Goal: Task Accomplishment & Management: Manage account settings

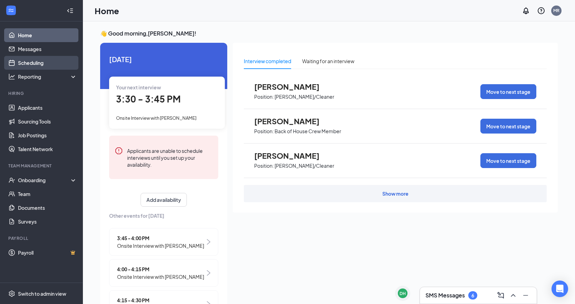
click at [18, 61] on link "Scheduling" at bounding box center [47, 63] width 59 height 14
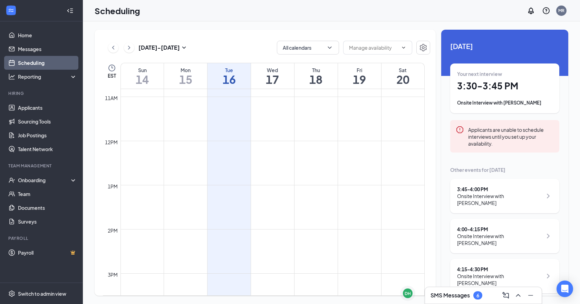
scroll to position [547, 0]
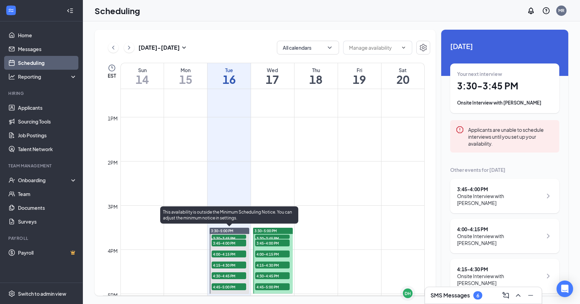
click at [232, 233] on div "3:30-5:00 PM" at bounding box center [230, 231] width 40 height 6
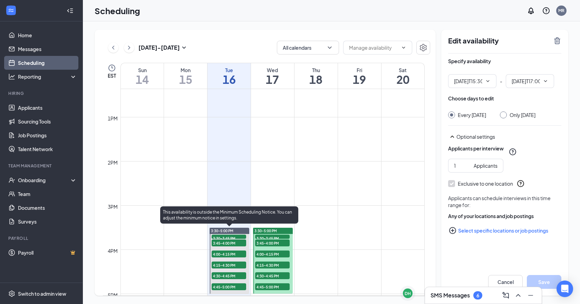
type input "03:30 PM"
type input "05:00 PM"
click at [237, 238] on span "3:30-3:45 PM" at bounding box center [229, 238] width 35 height 7
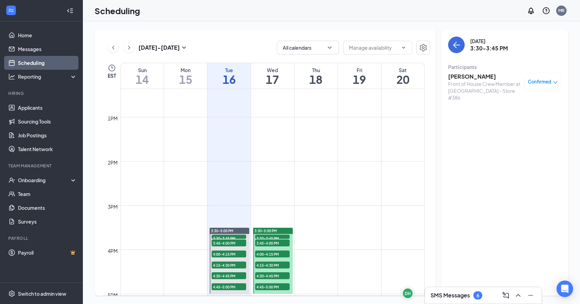
click at [479, 82] on div "Front of House Crew Member at [GEOGRAPHIC_DATA] - Store #386" at bounding box center [484, 90] width 73 height 21
click at [464, 76] on h3 "Samuel Dixon" at bounding box center [484, 77] width 73 height 8
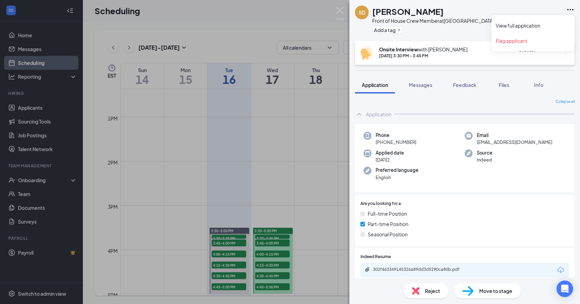
click at [572, 11] on icon "Ellipses" at bounding box center [570, 10] width 8 height 8
click at [543, 27] on link "View full application" at bounding box center [533, 25] width 75 height 7
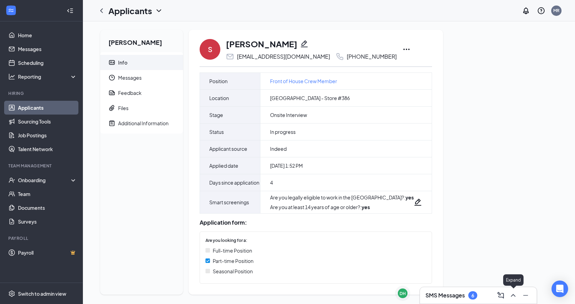
click at [508, 297] on button at bounding box center [513, 295] width 11 height 11
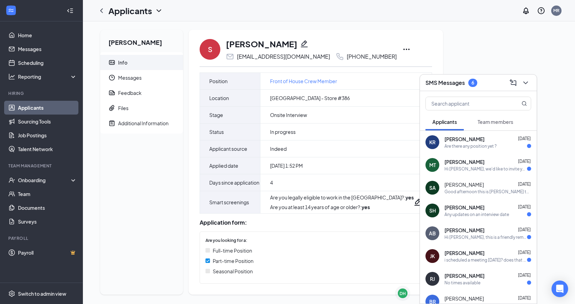
click at [508, 241] on div "AB [PERSON_NAME] [DATE] Hi [PERSON_NAME], this is a friendly reminder. Your mee…" at bounding box center [478, 233] width 117 height 23
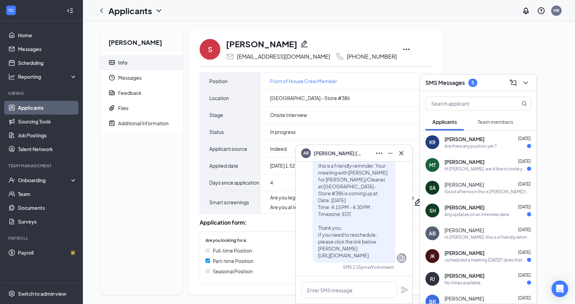
click at [509, 217] on div "Any updates on an interview date" at bounding box center [488, 215] width 87 height 6
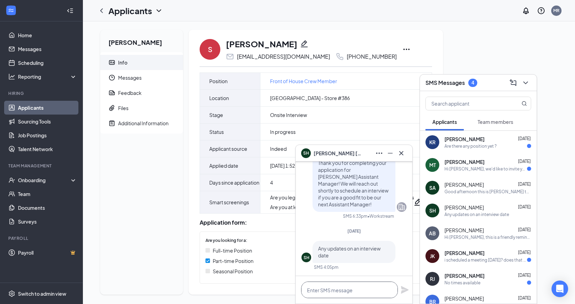
click at [338, 292] on textarea at bounding box center [349, 290] width 97 height 17
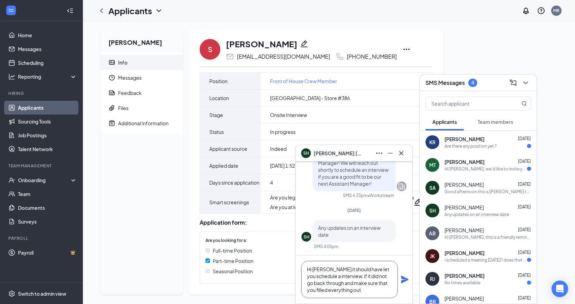
type textarea "Hi Samantha it should have let you schedule a interview, if it did not go back …"
click at [403, 280] on icon "Plane" at bounding box center [405, 280] width 8 height 8
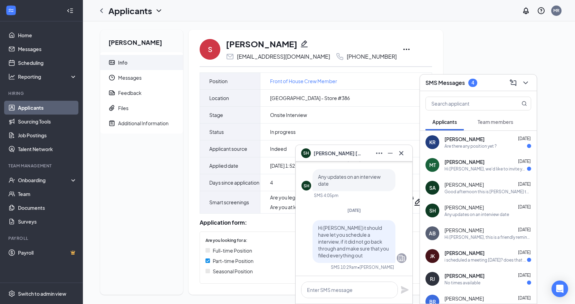
scroll to position [0, 0]
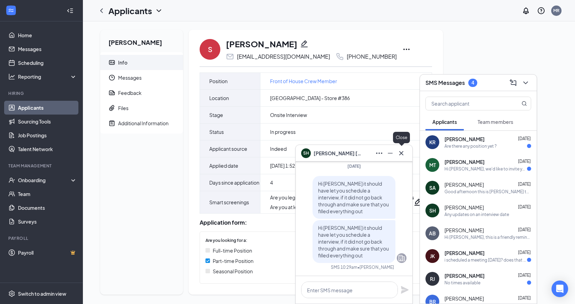
click at [403, 154] on icon "Cross" at bounding box center [401, 153] width 8 height 8
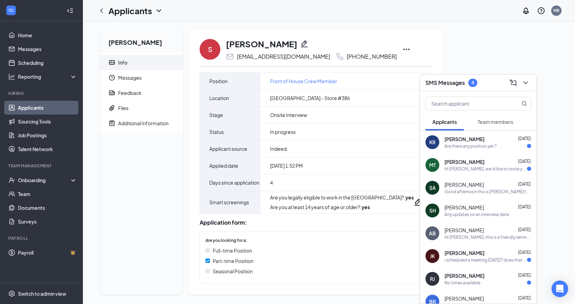
click at [501, 191] on div "Good afternoon this is [PERSON_NAME] the Assistant Manager from [GEOGRAPHIC_DAT…" at bounding box center [488, 192] width 87 height 6
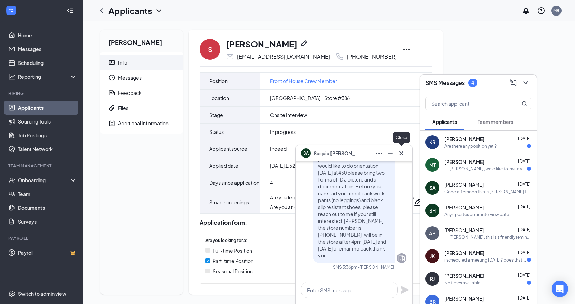
click at [402, 155] on icon "Cross" at bounding box center [401, 153] width 8 height 8
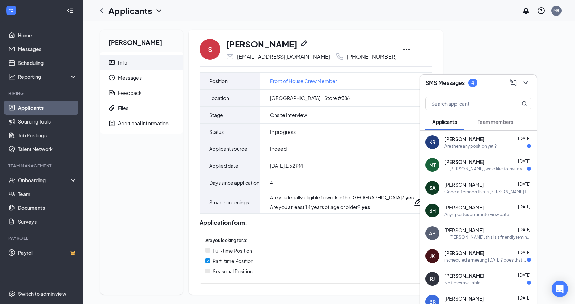
click at [497, 167] on div "Hi Maliyha Taylor, we'd like to invite you to a meeting with Culver's for Front…" at bounding box center [486, 169] width 83 height 6
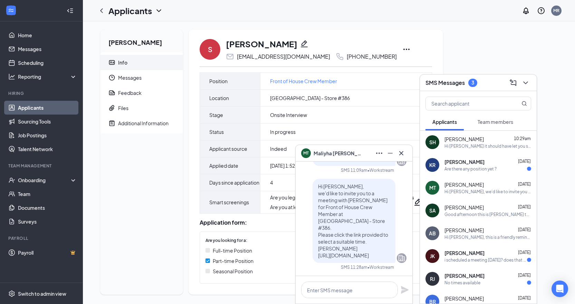
click at [504, 174] on div "KR Kayanna Rucker Sep 12 Are there any position yet ?" at bounding box center [478, 165] width 117 height 23
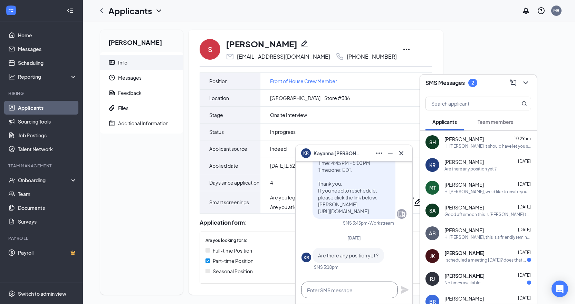
click at [362, 296] on textarea at bounding box center [349, 290] width 97 height 17
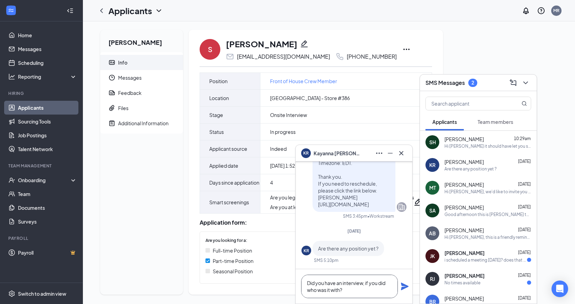
type textarea "Did you have an interview, if you did who was it with?"
click at [403, 286] on icon "Plane" at bounding box center [405, 287] width 8 height 8
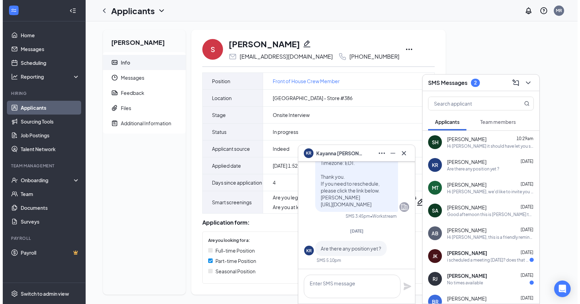
scroll to position [0, 0]
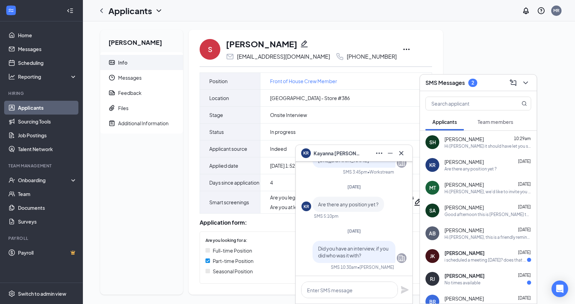
click at [402, 159] on div "KR Kayanna Rucker" at bounding box center [354, 153] width 117 height 17
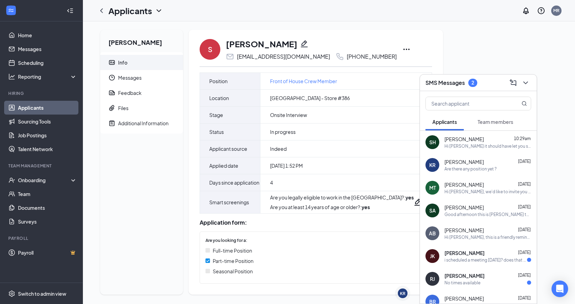
click at [402, 51] on icon "Ellipses" at bounding box center [406, 49] width 8 height 8
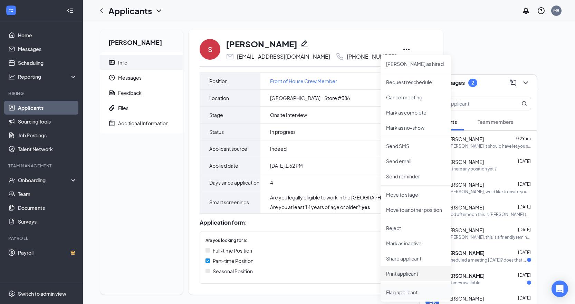
drag, startPoint x: 412, startPoint y: 275, endPoint x: 406, endPoint y: 293, distance: 18.9
click at [411, 278] on li "Print applicant" at bounding box center [416, 273] width 70 height 15
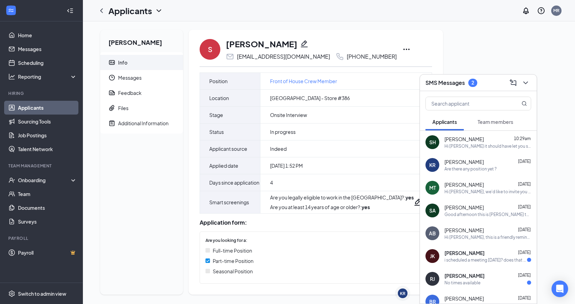
click at [441, 59] on div "Samuel Dixon Info Messages Feedback Files Additional Information S Samuel Dixon…" at bounding box center [329, 165] width 469 height 271
click at [44, 109] on link "Applicants" at bounding box center [47, 108] width 59 height 14
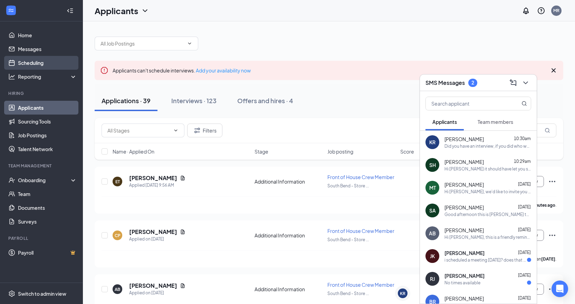
click at [35, 63] on link "Scheduling" at bounding box center [47, 63] width 59 height 14
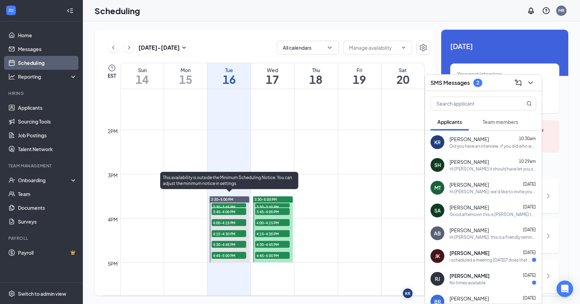
scroll to position [581, 0]
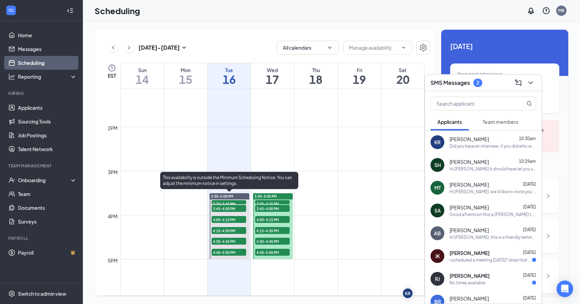
click at [242, 210] on span "3:45-4:00 PM" at bounding box center [229, 208] width 35 height 7
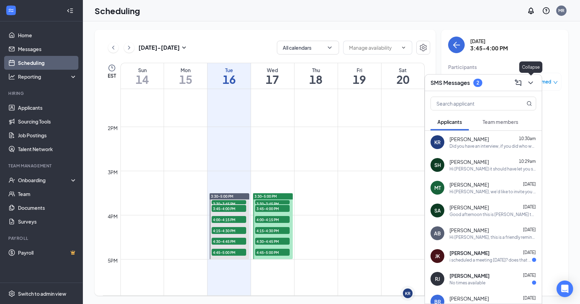
drag, startPoint x: 532, startPoint y: 83, endPoint x: 528, endPoint y: 84, distance: 3.9
click at [532, 83] on icon "ChevronDown" at bounding box center [530, 83] width 4 height 3
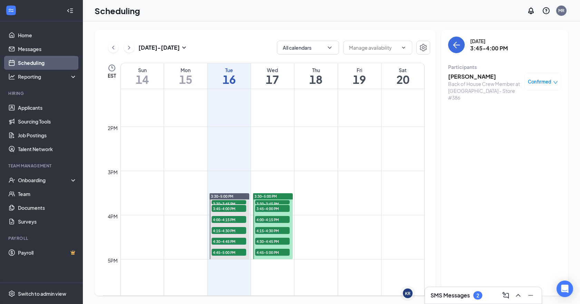
click at [472, 77] on h3 "Marlita White" at bounding box center [484, 77] width 73 height 8
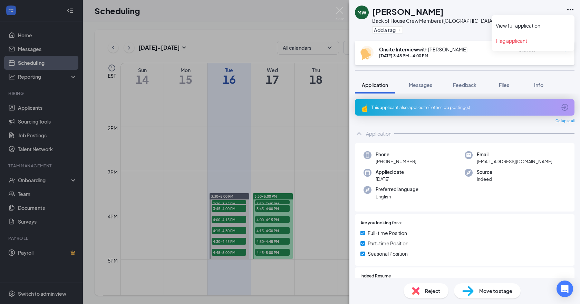
drag, startPoint x: 572, startPoint y: 8, endPoint x: 568, endPoint y: 9, distance: 3.9
click at [571, 8] on icon "Ellipses" at bounding box center [570, 10] width 8 height 8
click at [571, 6] on icon "Ellipses" at bounding box center [570, 10] width 8 height 8
click at [556, 25] on link "View full application" at bounding box center [533, 25] width 75 height 7
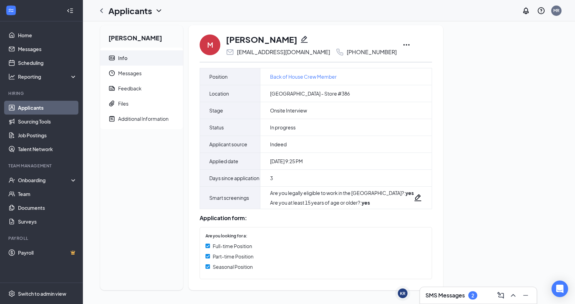
scroll to position [13, 0]
click at [403, 44] on icon "Ellipses" at bounding box center [406, 44] width 6 height 1
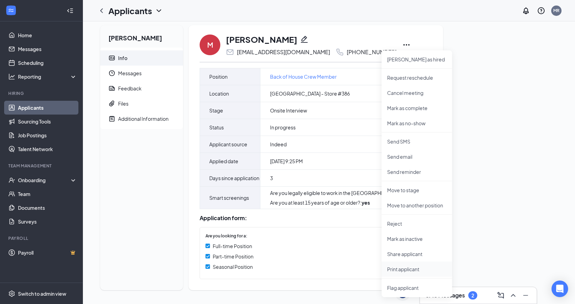
click at [422, 266] on p "Print applicant" at bounding box center [416, 269] width 59 height 7
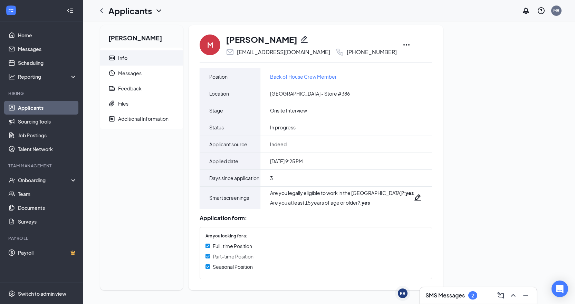
click at [142, 145] on div "Marlita White Info Messages Feedback Files Additional Information" at bounding box center [141, 157] width 83 height 265
click at [44, 66] on link "Scheduling" at bounding box center [47, 63] width 59 height 14
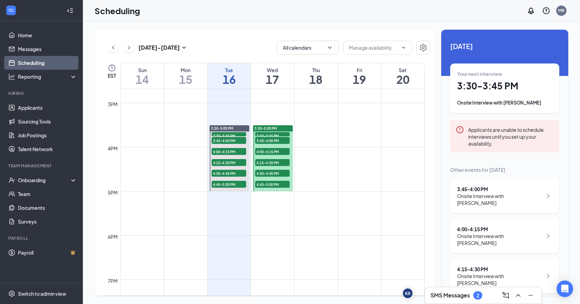
scroll to position [650, 0]
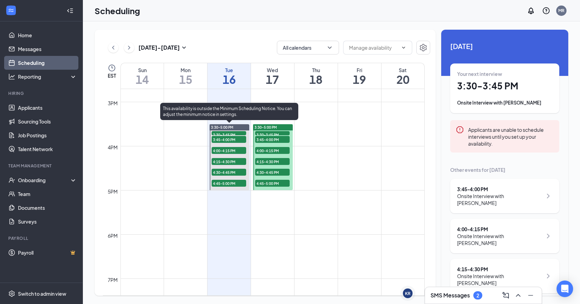
click at [238, 147] on span "4:00-4:15 PM" at bounding box center [229, 150] width 35 height 7
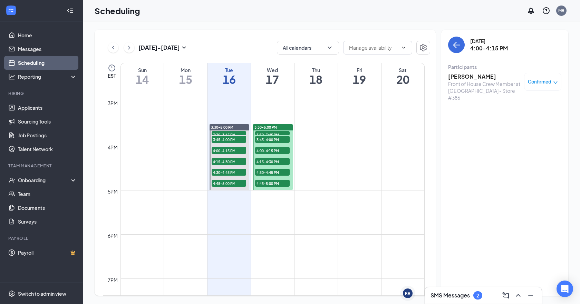
click at [480, 77] on h3 "Lavontae Watts" at bounding box center [484, 77] width 73 height 8
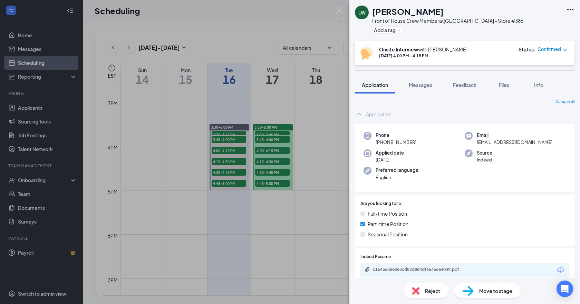
click at [571, 10] on icon "Ellipses" at bounding box center [570, 9] width 6 height 1
click at [566, 28] on link "View full application" at bounding box center [533, 25] width 75 height 7
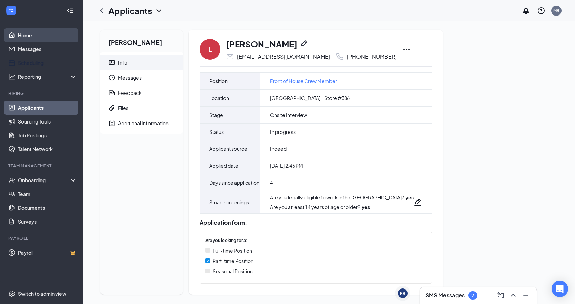
drag, startPoint x: 44, startPoint y: 62, endPoint x: 59, endPoint y: 36, distance: 29.9
click at [44, 62] on link "Scheduling" at bounding box center [47, 63] width 59 height 14
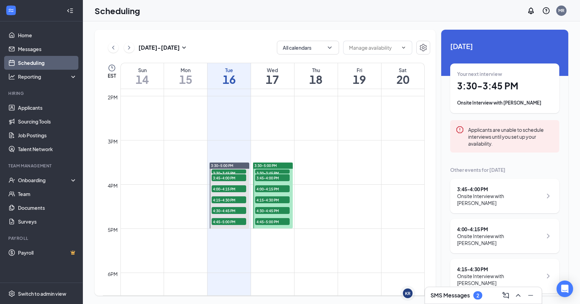
scroll to position [616, 0]
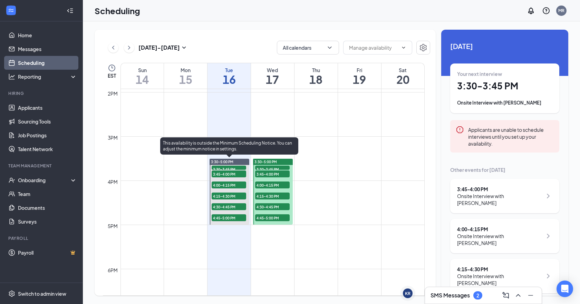
click at [238, 184] on span "4:00-4:15 PM" at bounding box center [229, 185] width 35 height 7
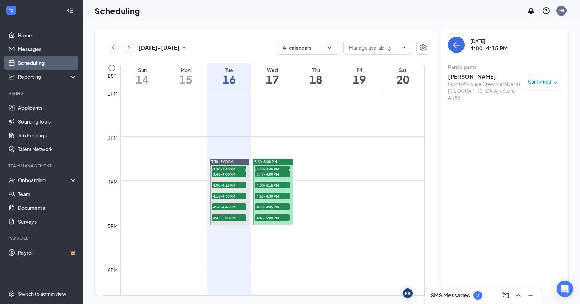
click at [483, 76] on h3 "Lavontae Watts" at bounding box center [484, 77] width 73 height 8
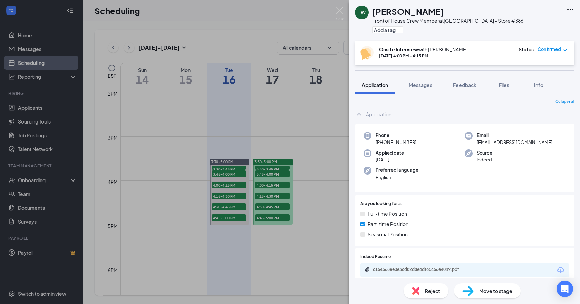
click at [572, 9] on icon "Ellipses" at bounding box center [570, 10] width 8 height 8
click at [559, 27] on link "View full application" at bounding box center [533, 25] width 75 height 7
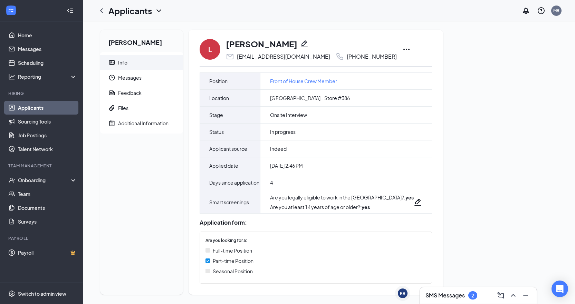
click at [375, 49] on div "[PERSON_NAME] [EMAIL_ADDRESS][DOMAIN_NAME] [PHONE_NUMBER]" at bounding box center [316, 49] width 232 height 23
click at [403, 49] on icon "Ellipses" at bounding box center [406, 49] width 6 height 1
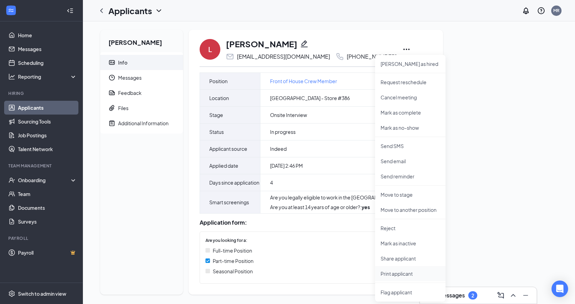
click at [408, 273] on p "Print applicant" at bounding box center [410, 273] width 59 height 7
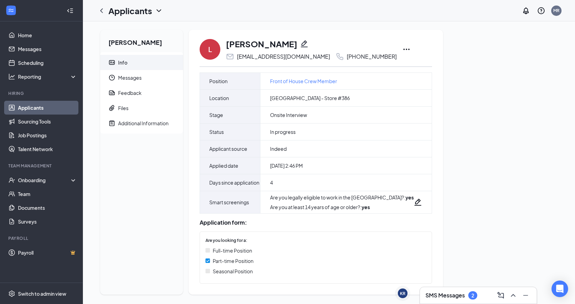
click at [122, 167] on div "Lavontae Watts Info Messages Feedback Files Additional Information" at bounding box center [141, 162] width 83 height 265
click at [22, 61] on link "Scheduling" at bounding box center [47, 63] width 59 height 14
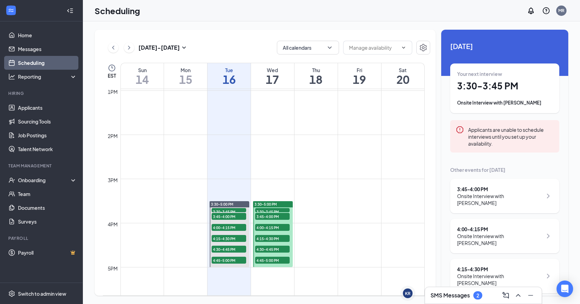
scroll to position [581, 0]
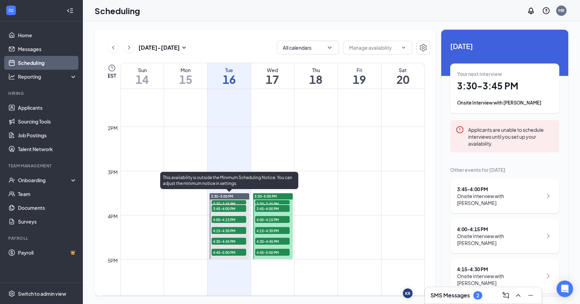
click at [239, 227] on div "4:15-4:30 PM 1" at bounding box center [229, 231] width 36 height 8
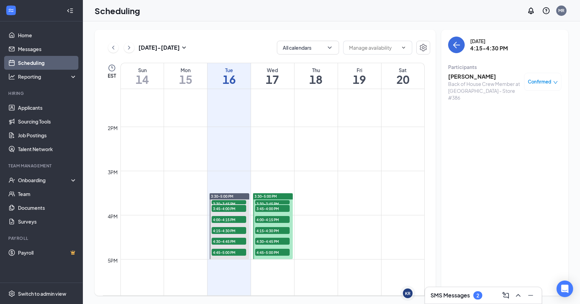
click at [494, 78] on h3 "[PERSON_NAME]" at bounding box center [484, 77] width 73 height 8
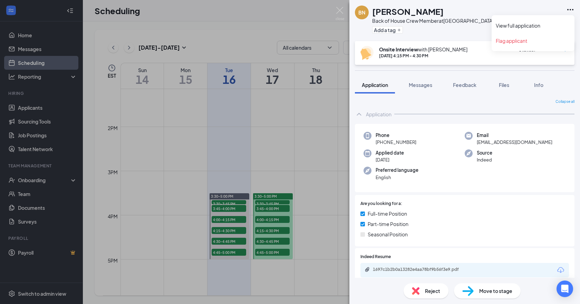
click at [572, 7] on icon "Ellipses" at bounding box center [570, 10] width 8 height 8
click at [577, 9] on div "BN Bryce Nonnemacher Back of House Crew Member at South Bend - Store #386 Add a…" at bounding box center [465, 20] width 231 height 41
click at [571, 9] on icon "Ellipses" at bounding box center [570, 9] width 6 height 1
click at [529, 27] on link "View full application" at bounding box center [533, 25] width 75 height 7
click at [333, 156] on div "BN Bryce Nonnemacher Back of House Crew Member at South Bend - Store #386 Add a…" at bounding box center [290, 152] width 580 height 304
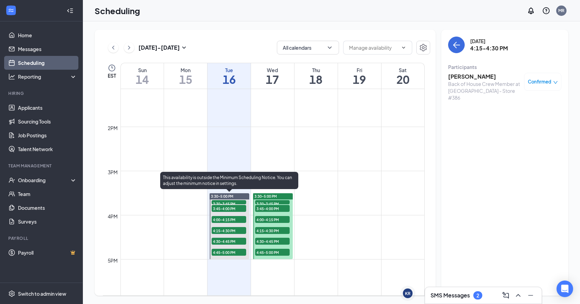
click at [237, 228] on span "4:15-4:30 PM" at bounding box center [229, 230] width 35 height 7
click at [239, 242] on span "4:30-4:45 PM" at bounding box center [229, 241] width 35 height 7
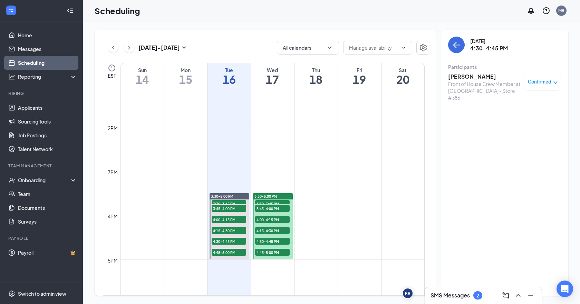
click at [477, 77] on h3 "Alyssa Koch" at bounding box center [484, 77] width 73 height 8
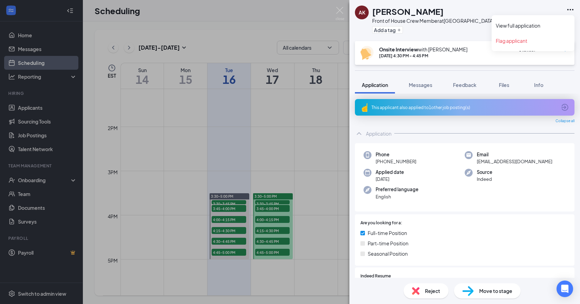
click at [571, 7] on icon "Ellipses" at bounding box center [570, 10] width 8 height 8
click at [560, 26] on link "View full application" at bounding box center [533, 25] width 75 height 7
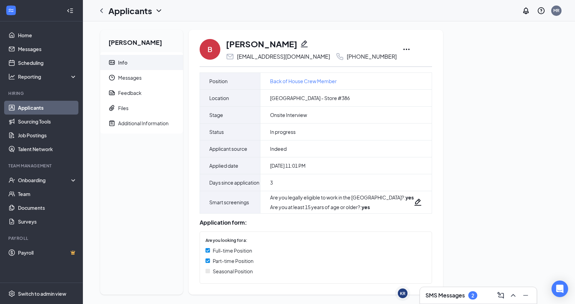
click at [402, 50] on icon "Ellipses" at bounding box center [406, 49] width 8 height 8
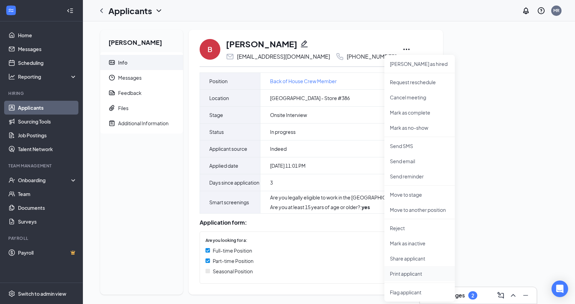
click at [422, 271] on p "Print applicant" at bounding box center [419, 273] width 59 height 7
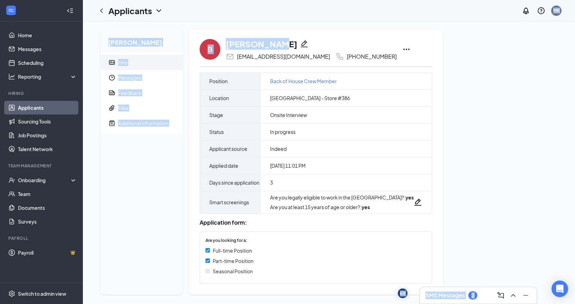
click at [281, 21] on div "Applicants MR KR [PERSON_NAME] KR SMS Messages 2 [PERSON_NAME] Info Messages Fe…" at bounding box center [329, 154] width 492 height 309
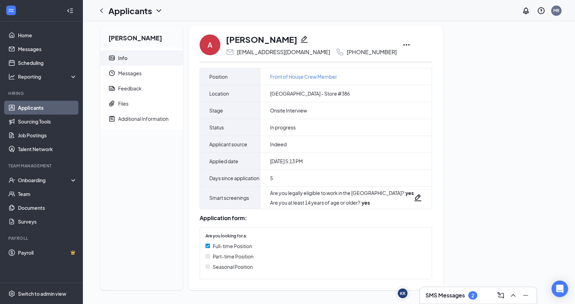
scroll to position [13, 0]
click at [402, 41] on icon "Ellipses" at bounding box center [406, 45] width 8 height 8
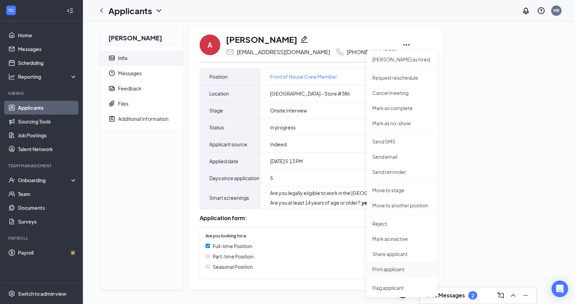
click at [403, 266] on p "Print applicant" at bounding box center [401, 269] width 59 height 7
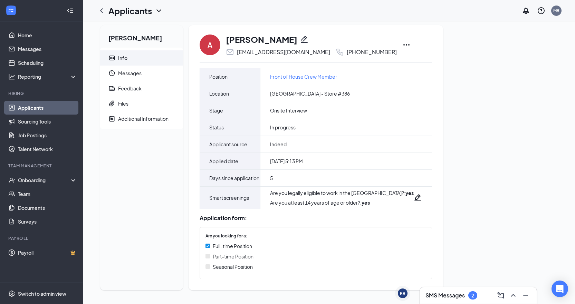
click at [111, 187] on div "[PERSON_NAME] Info Messages Feedback Files Additional Information" at bounding box center [141, 157] width 83 height 265
click at [72, 112] on link "Applicants" at bounding box center [47, 108] width 59 height 14
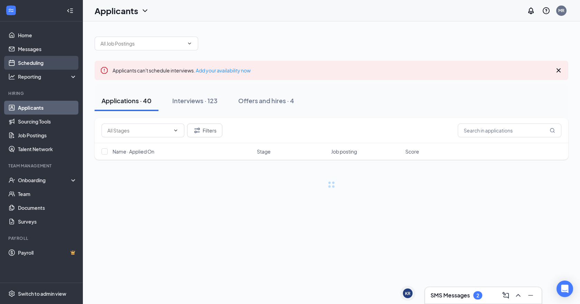
click at [69, 61] on link "Scheduling" at bounding box center [47, 63] width 59 height 14
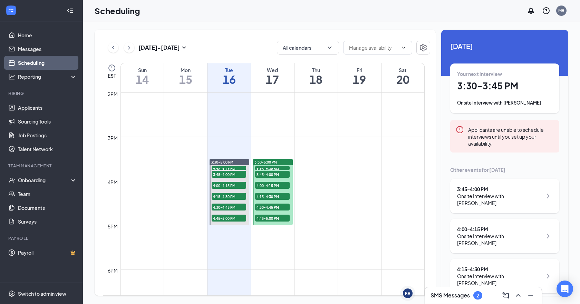
scroll to position [616, 0]
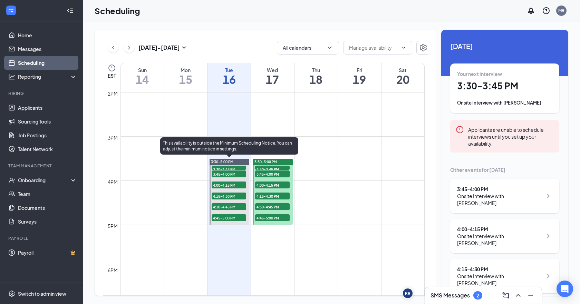
click at [237, 208] on span "4:30-4:45 PM" at bounding box center [229, 206] width 35 height 7
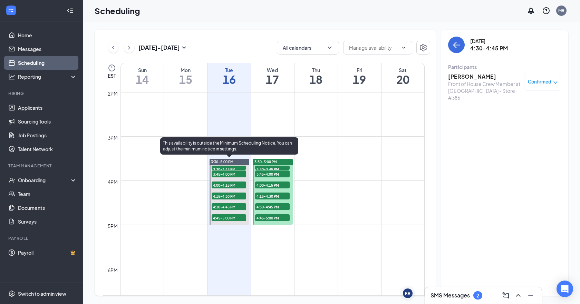
click at [238, 219] on span "4:45-5:00 PM" at bounding box center [229, 217] width 35 height 7
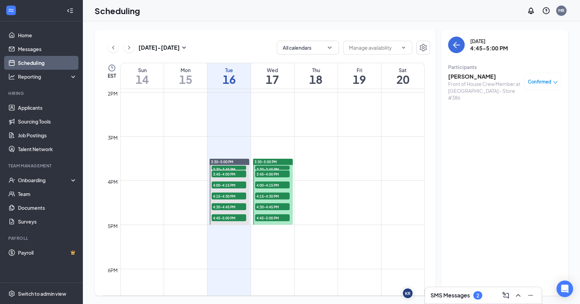
drag, startPoint x: 477, startPoint y: 76, endPoint x: 466, endPoint y: 84, distance: 13.5
click at [466, 84] on div "Sarah Hagen Front of House Crew Member at South Bend - Store #386" at bounding box center [484, 87] width 73 height 28
click at [479, 76] on h3 "[PERSON_NAME]" at bounding box center [484, 77] width 73 height 8
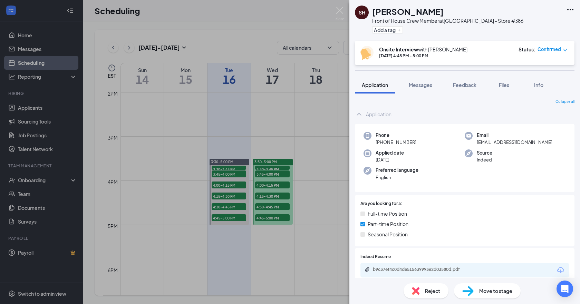
click at [568, 11] on icon "Ellipses" at bounding box center [570, 10] width 8 height 8
click at [558, 25] on link "View full application" at bounding box center [533, 25] width 75 height 7
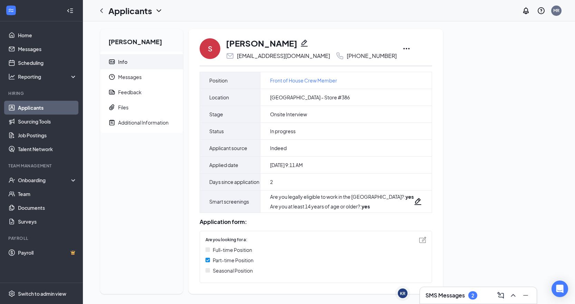
scroll to position [13, 0]
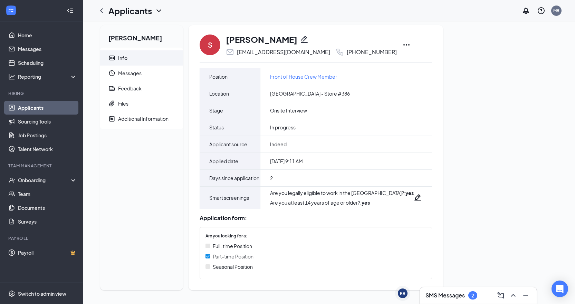
click at [410, 41] on icon "Ellipses" at bounding box center [406, 45] width 8 height 8
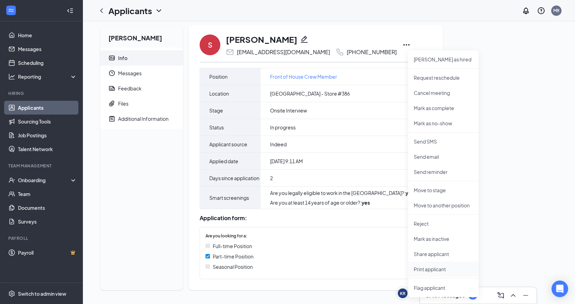
drag, startPoint x: 448, startPoint y: 259, endPoint x: 471, endPoint y: 250, distance: 24.9
click at [450, 266] on p "Print applicant" at bounding box center [443, 269] width 59 height 7
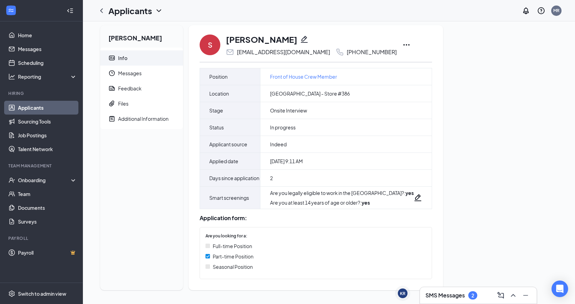
click at [479, 149] on div "[PERSON_NAME] Info Messages Feedback Files Additional Information S [PERSON_NAM…" at bounding box center [329, 160] width 469 height 271
